Goal: Consume media (video, audio)

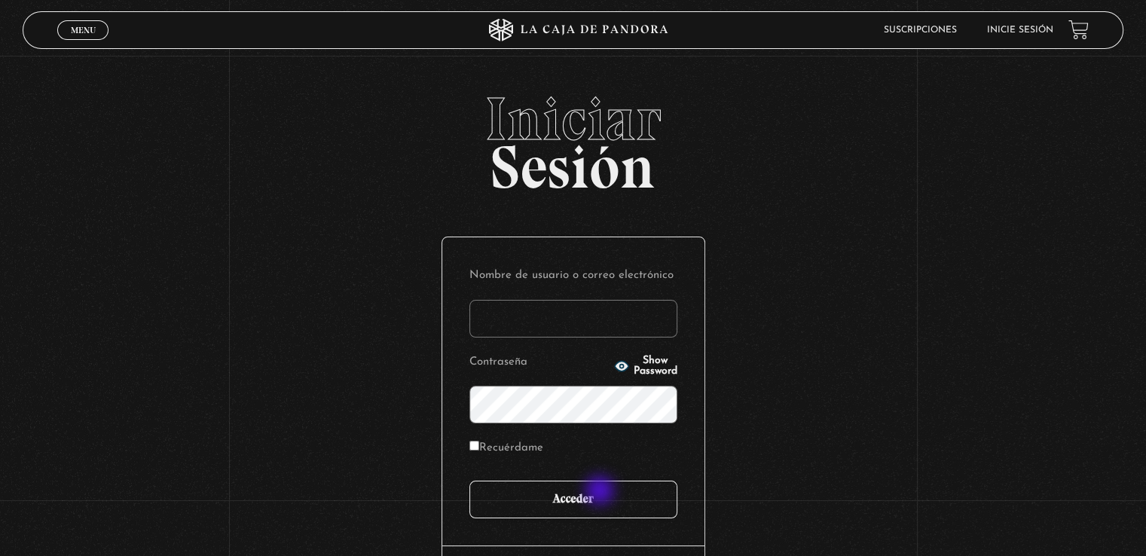
type input "arceguiselle295@gmail.com"
click at [601, 492] on input "Acceder" at bounding box center [573, 500] width 208 height 38
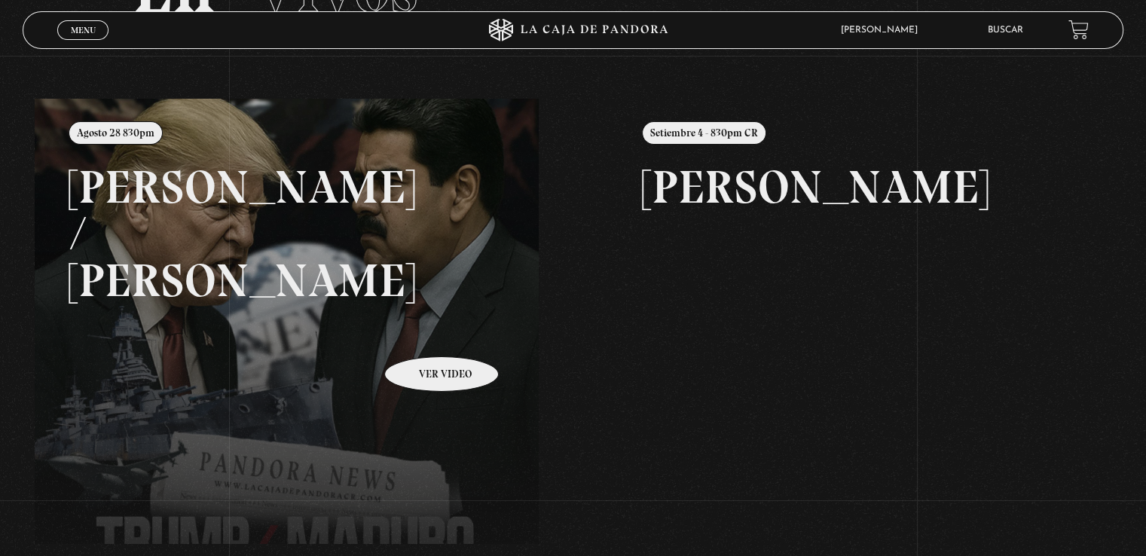
scroll to position [151, 0]
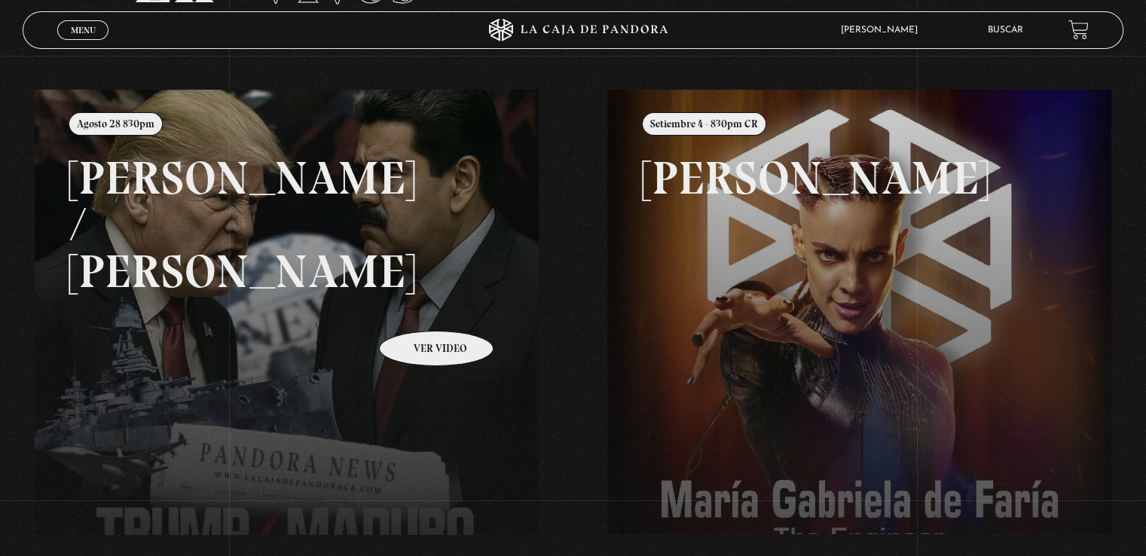
click at [417, 308] on link at bounding box center [608, 368] width 1146 height 556
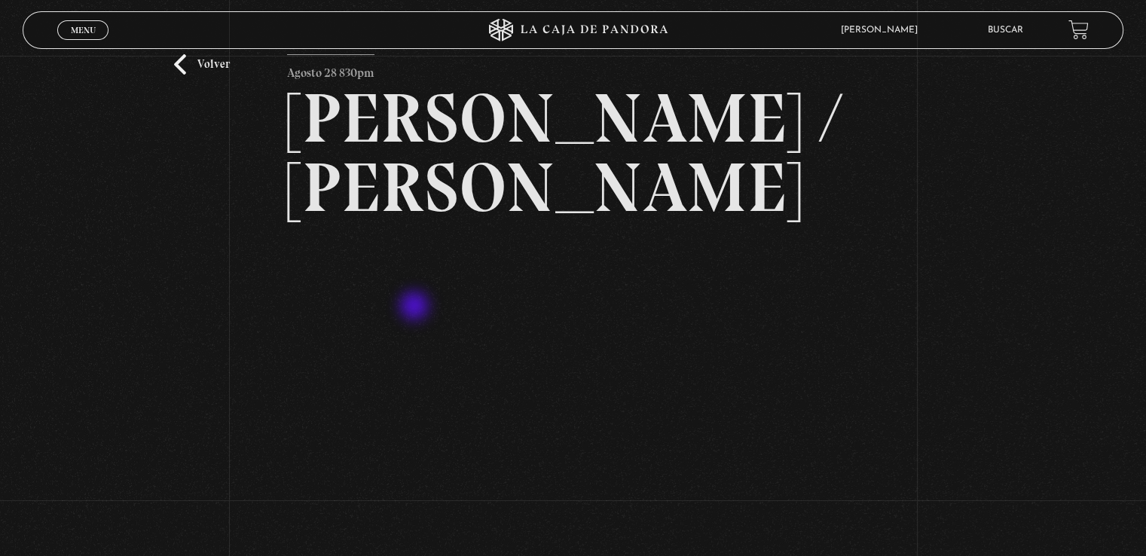
scroll to position [151, 0]
